Goal: Transaction & Acquisition: Book appointment/travel/reservation

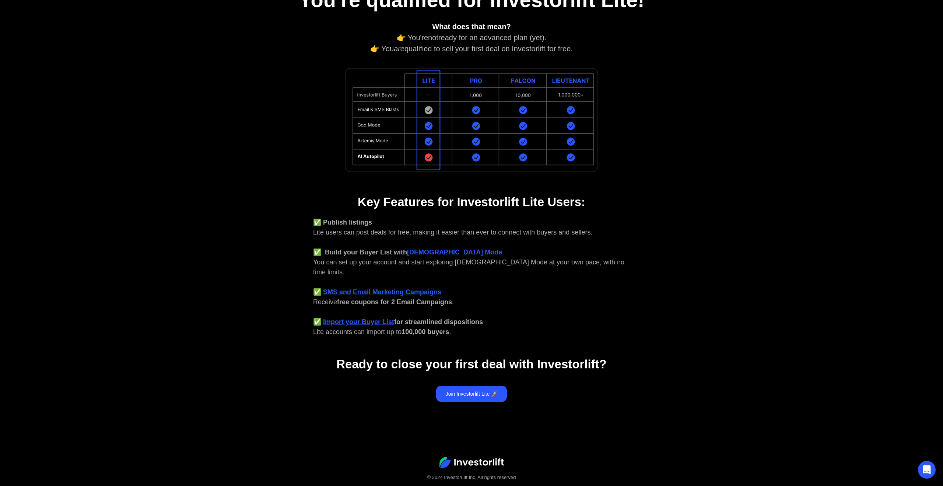
scroll to position [119, 0]
click at [480, 384] on link "Join Investorlift Lite 🚀" at bounding box center [471, 392] width 71 height 16
